Goal: Find specific page/section: Find specific page/section

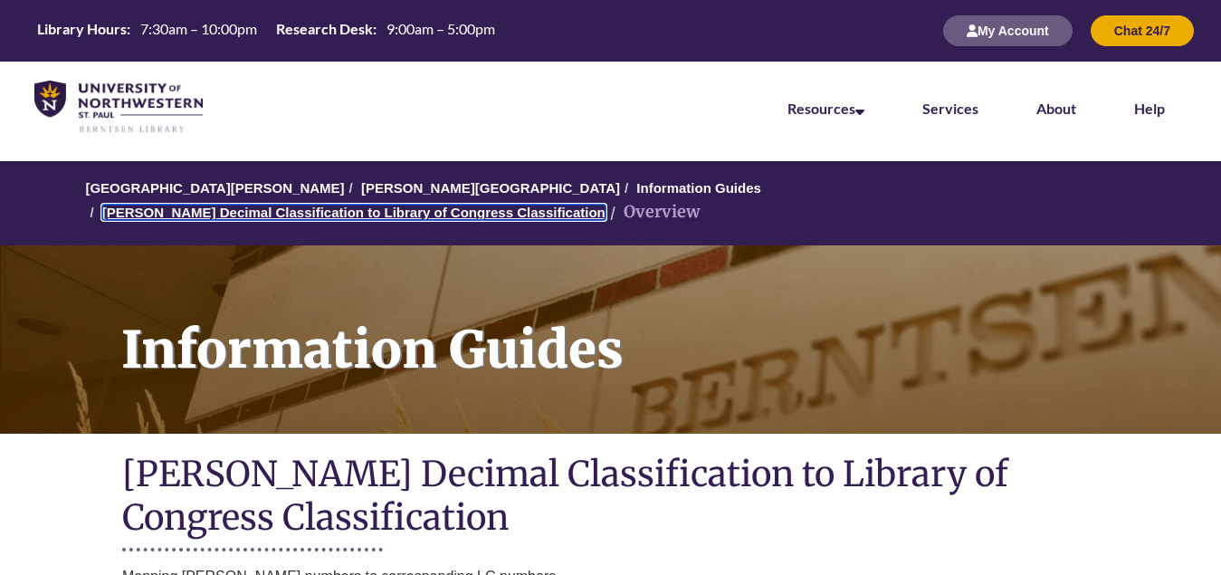
click at [606, 205] on link "[PERSON_NAME] Decimal Classification to Library of Congress Classification" at bounding box center [353, 212] width 503 height 15
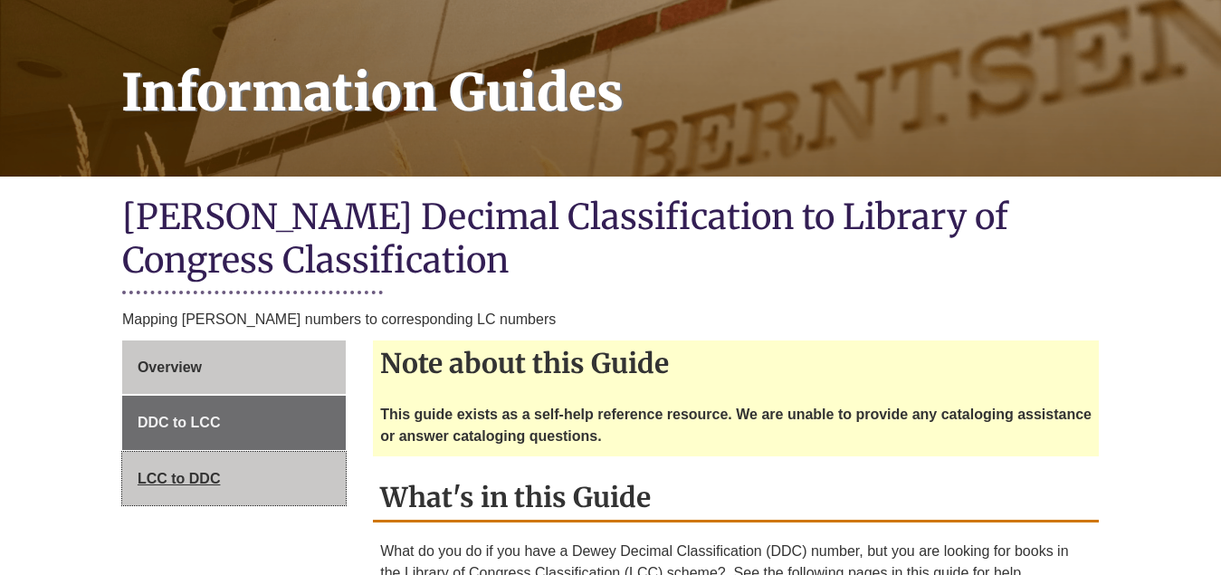
scroll to position [272, 0]
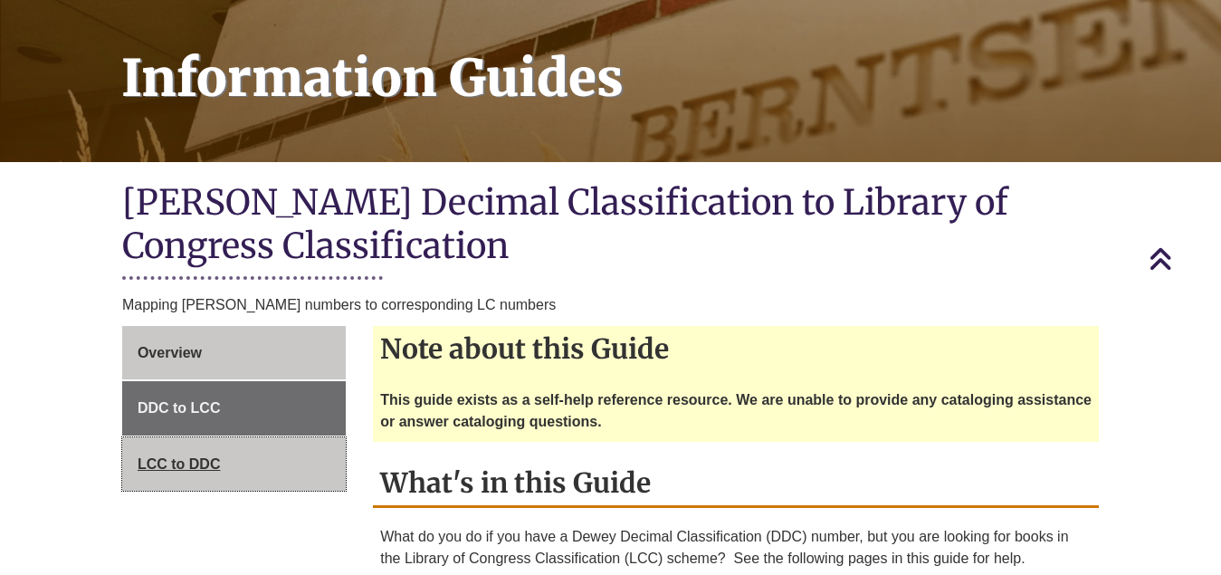
click at [241, 437] on link "LCC to DDC" at bounding box center [234, 464] width 224 height 54
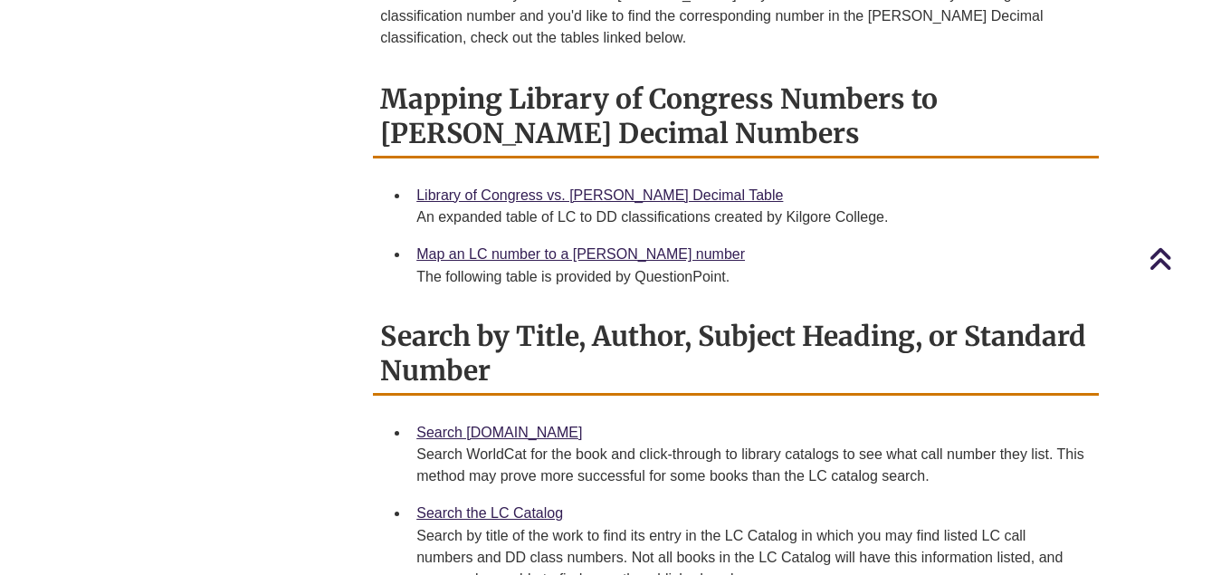
scroll to position [815, 0]
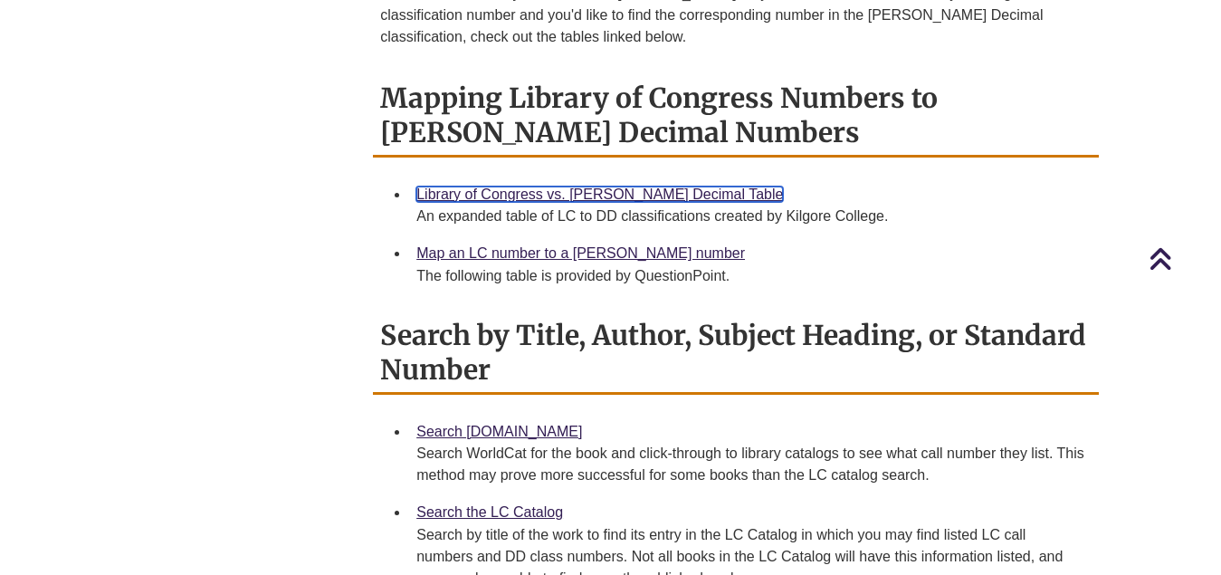
click at [545, 186] on link "Library of Congress vs. [PERSON_NAME] Decimal Table" at bounding box center [599, 193] width 367 height 15
